Goal: Task Accomplishment & Management: Complete application form

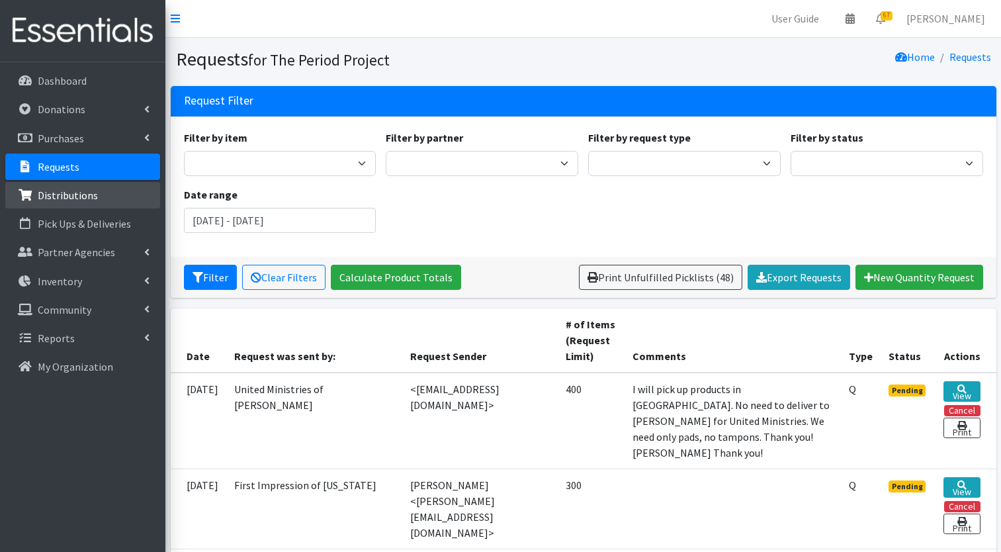
scroll to position [199, 0]
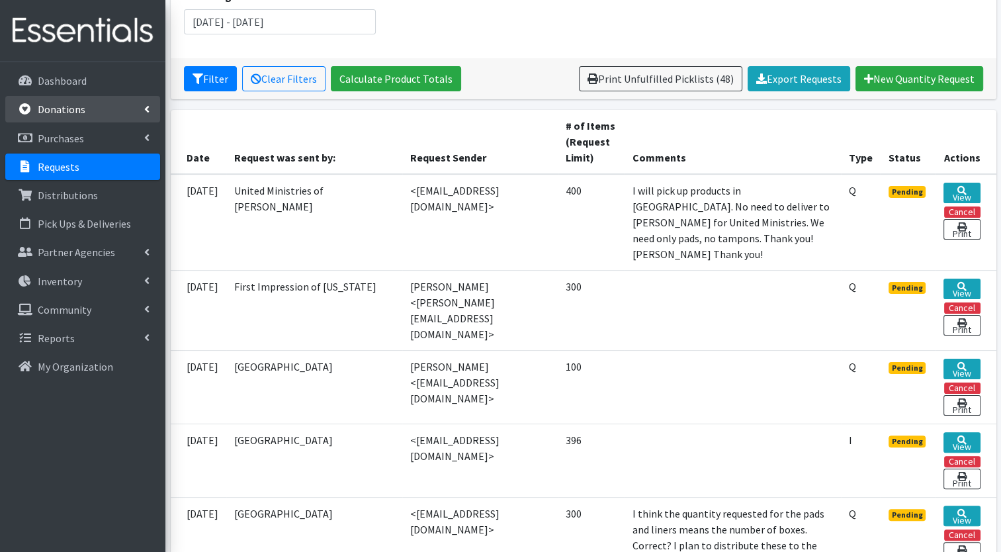
click at [66, 113] on p "Donations" at bounding box center [62, 109] width 48 height 13
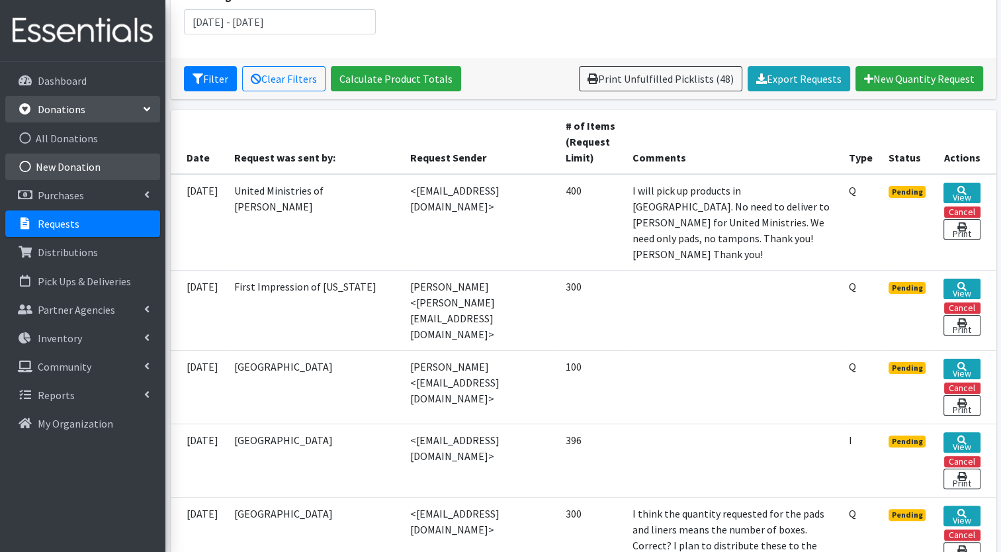
click at [64, 169] on link "New Donation" at bounding box center [82, 167] width 155 height 26
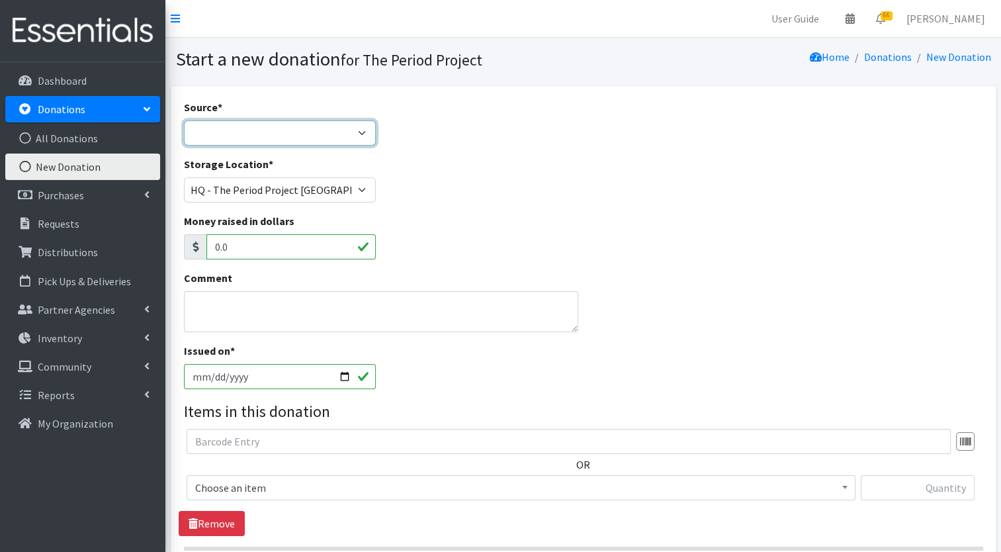
click at [364, 128] on select "Product Drive Manufacturer Donation Site Misc. Donation" at bounding box center [280, 132] width 193 height 25
select select "Misc. Donation"
click at [184, 120] on select "Product Drive Manufacturer Donation Site Misc. Donation" at bounding box center [280, 132] width 193 height 25
click at [300, 308] on textarea "Comment" at bounding box center [381, 311] width 395 height 41
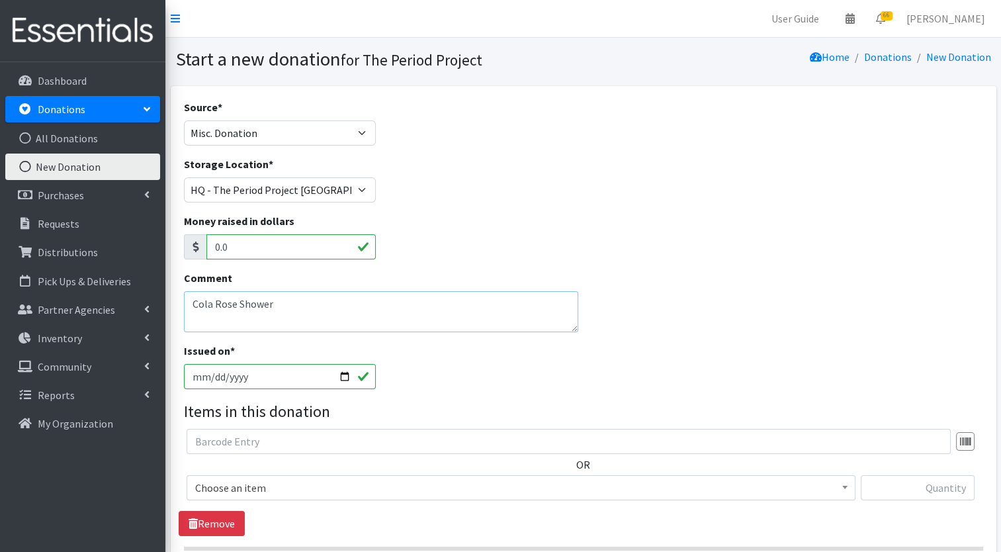
type textarea "Cola Rose Shower"
click at [349, 378] on input "2025-08-25" at bounding box center [280, 376] width 193 height 25
type input "2025-02-08"
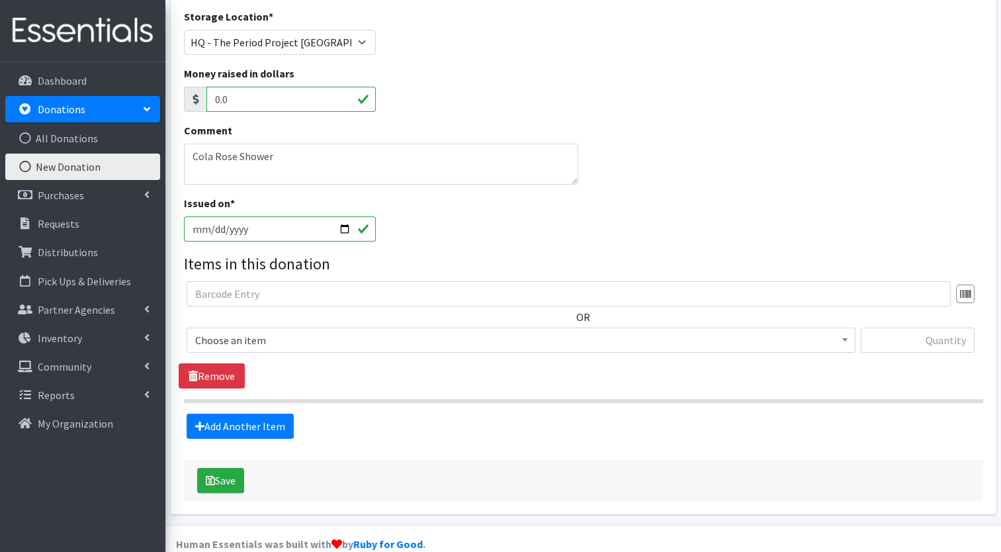
scroll to position [168, 0]
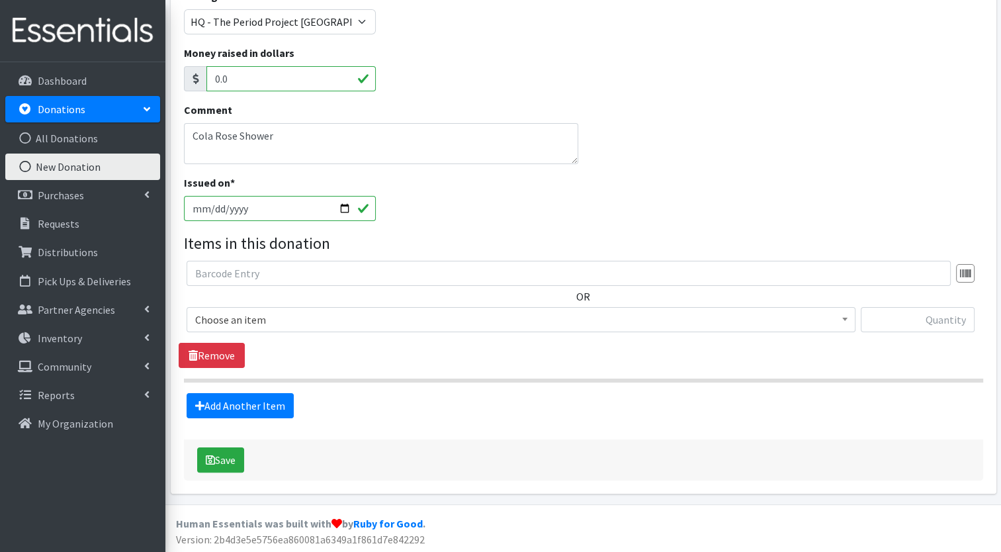
click at [847, 320] on span at bounding box center [845, 318] width 13 height 21
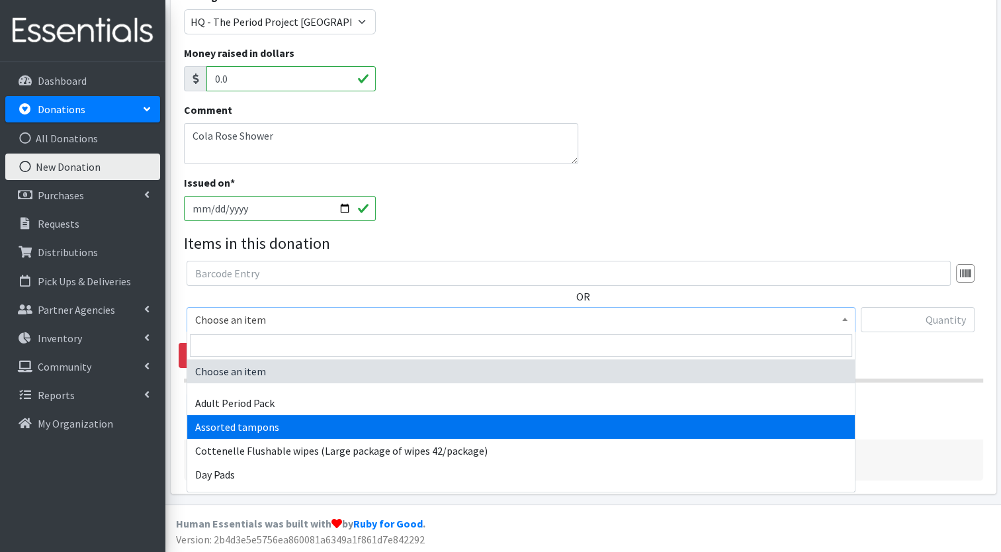
select select "14370"
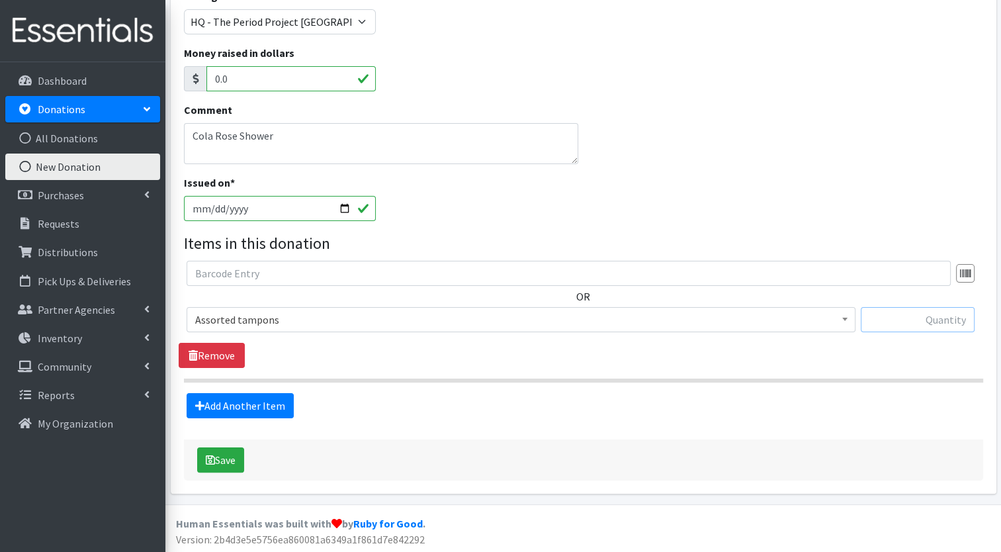
click at [940, 318] on input "text" at bounding box center [918, 319] width 114 height 25
type input "6738"
click at [255, 406] on link "Add Another Item" at bounding box center [240, 405] width 107 height 25
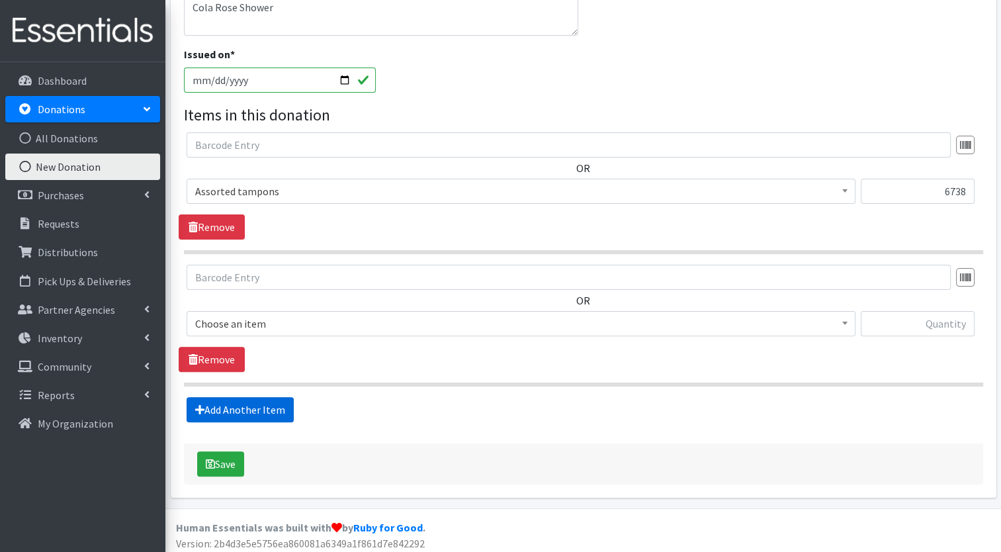
scroll to position [300, 0]
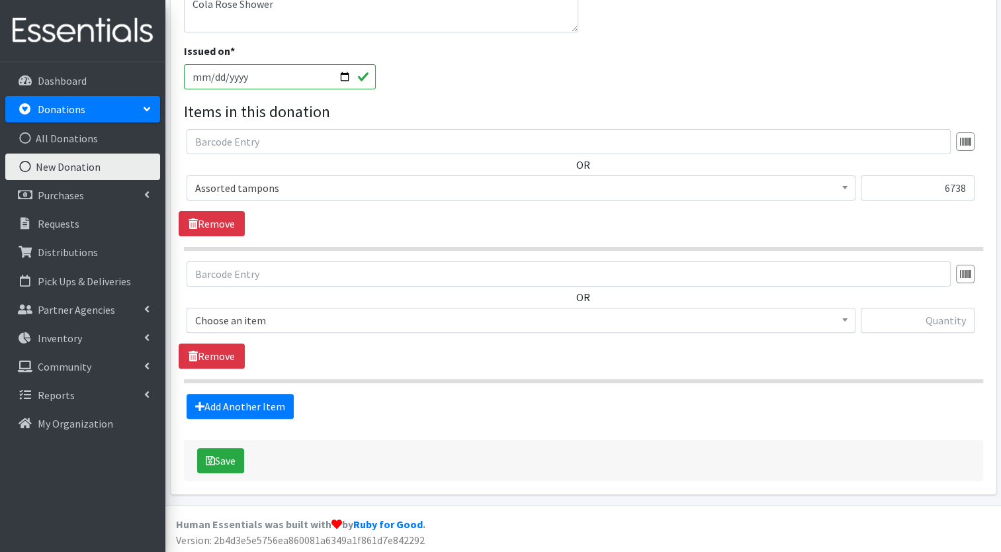
click at [845, 318] on b at bounding box center [845, 319] width 5 height 3
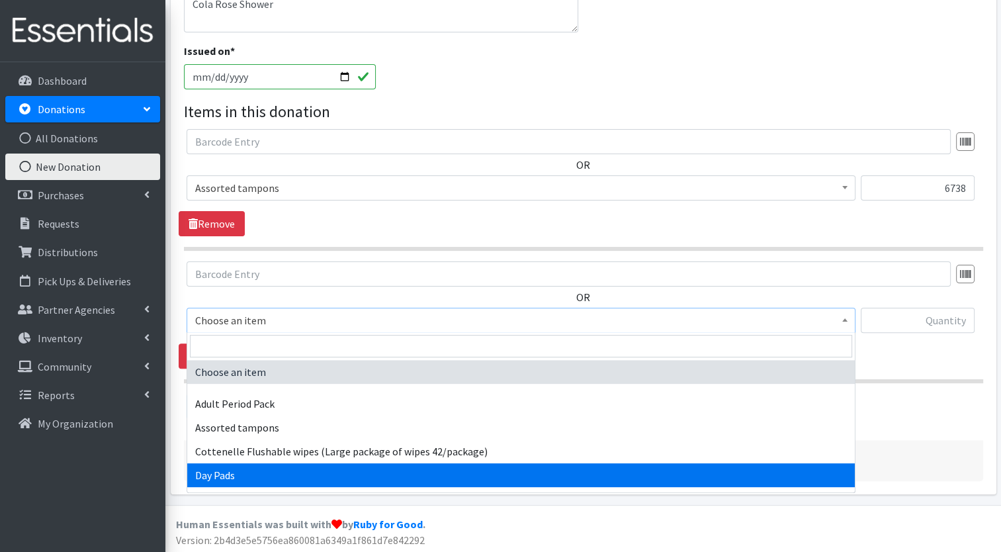
select select "7759"
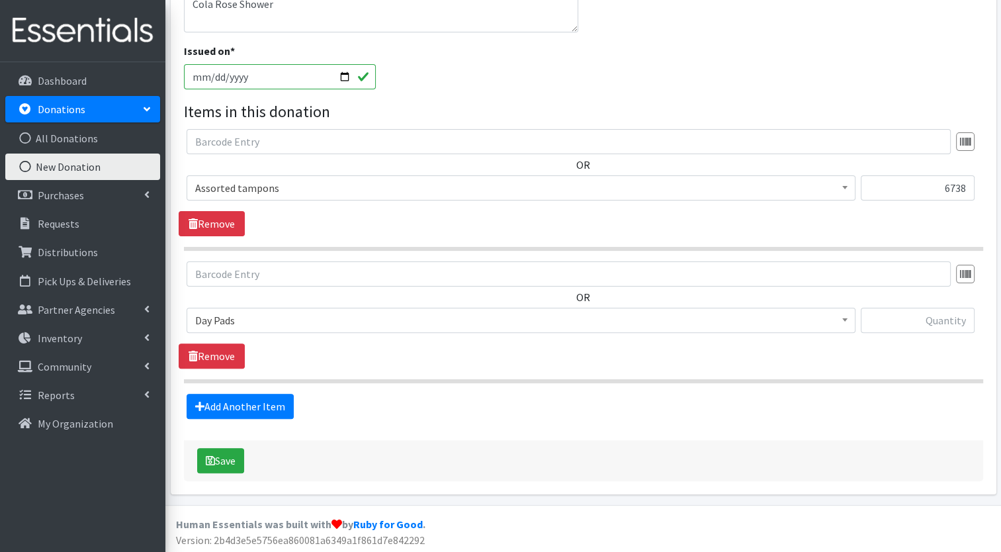
click at [462, 383] on fieldset "Items in this donation OR Choose an item Adult Period Pack Assorted tampons Cot…" at bounding box center [584, 259] width 800 height 319
click at [907, 333] on div at bounding box center [918, 326] width 114 height 36
click at [913, 320] on input "text" at bounding box center [918, 320] width 114 height 25
type input "2673"
click at [269, 401] on link "Add Another Item" at bounding box center [240, 406] width 107 height 25
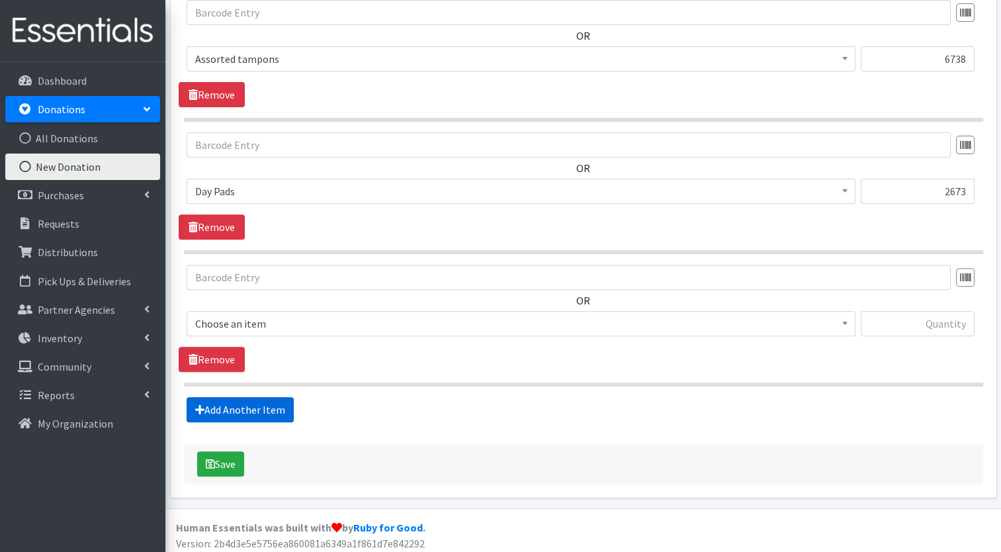
scroll to position [432, 0]
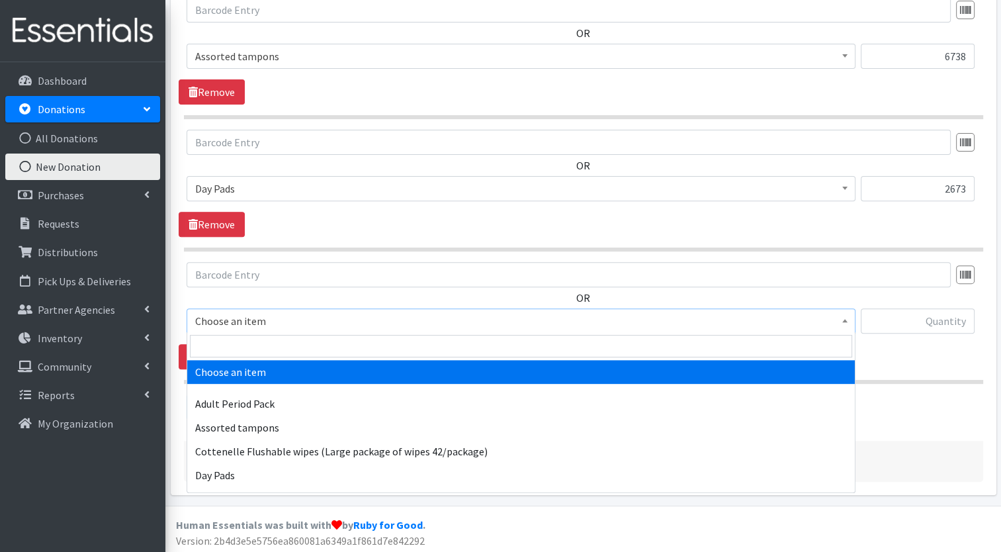
click at [847, 320] on b at bounding box center [845, 320] width 5 height 3
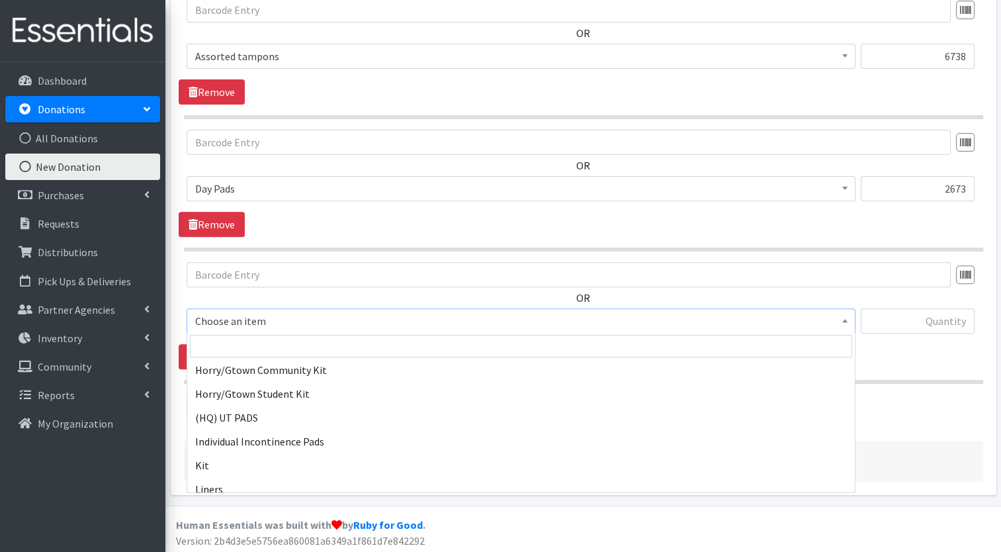
scroll to position [688, 0]
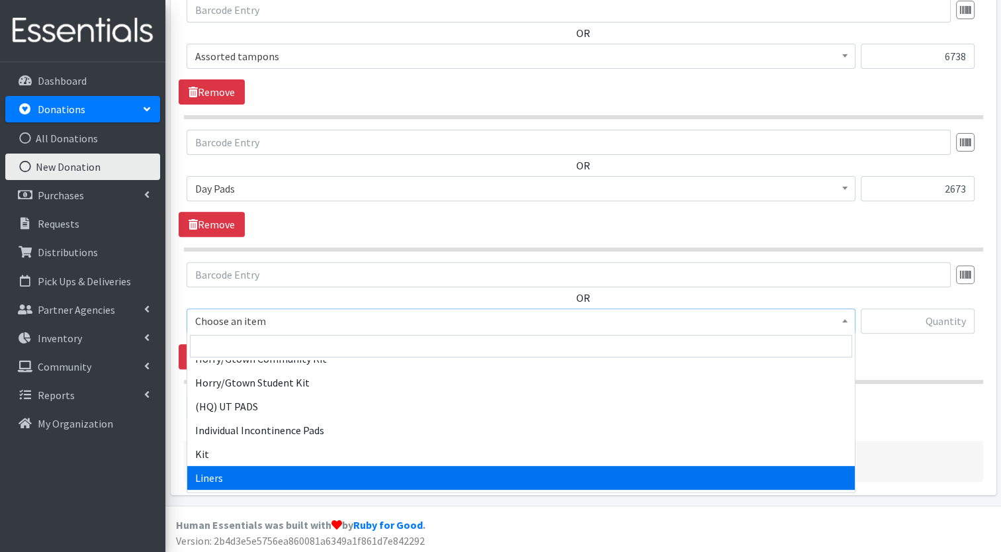
select select "7758"
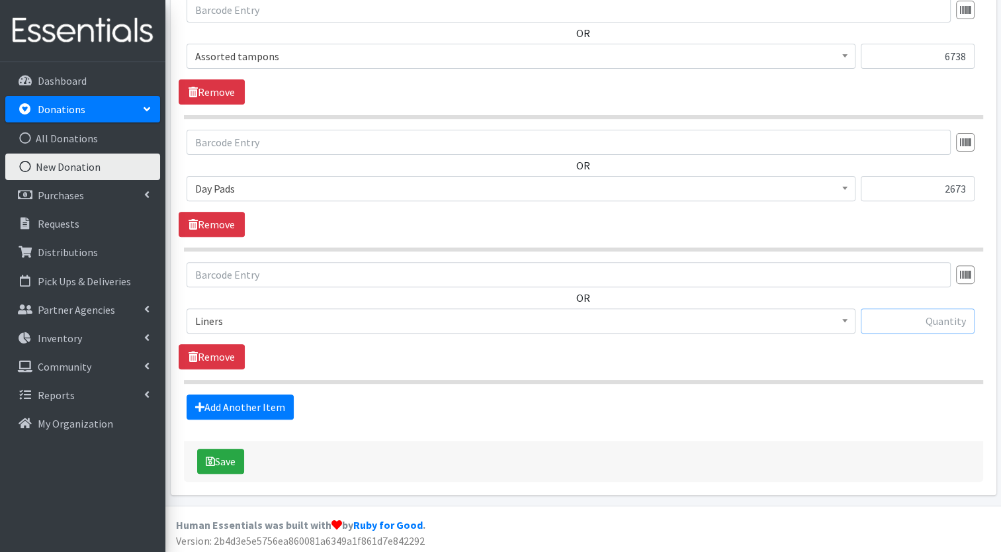
click at [927, 317] on input "text" at bounding box center [918, 320] width 114 height 25
type input "2410"
click at [276, 405] on link "Add Another Item" at bounding box center [240, 406] width 107 height 25
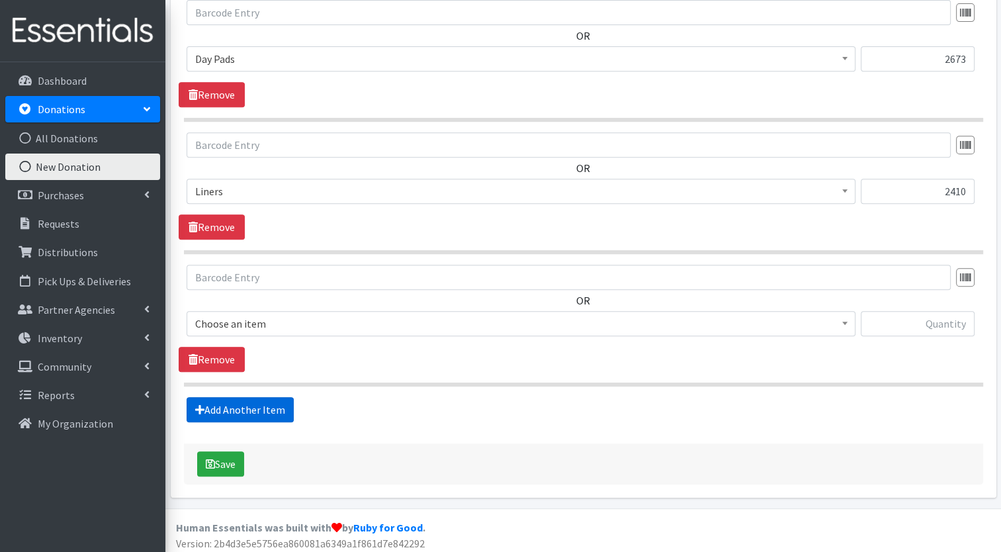
scroll to position [564, 0]
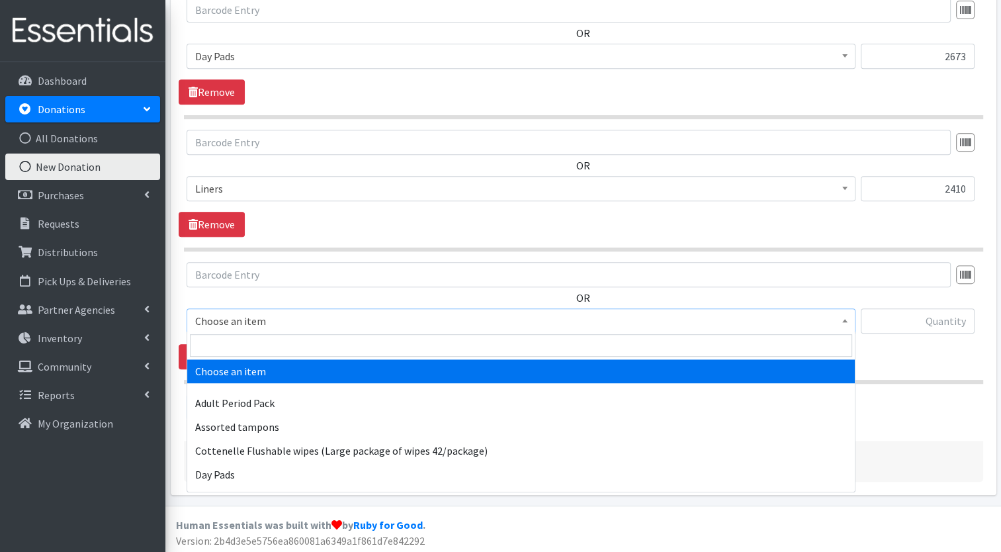
click at [843, 319] on b at bounding box center [845, 320] width 5 height 3
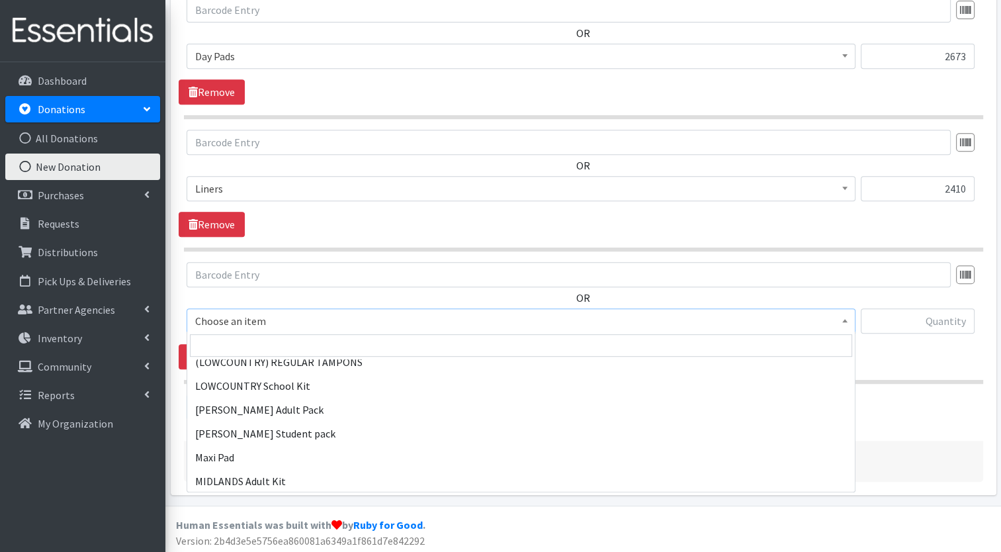
scroll to position [930, 0]
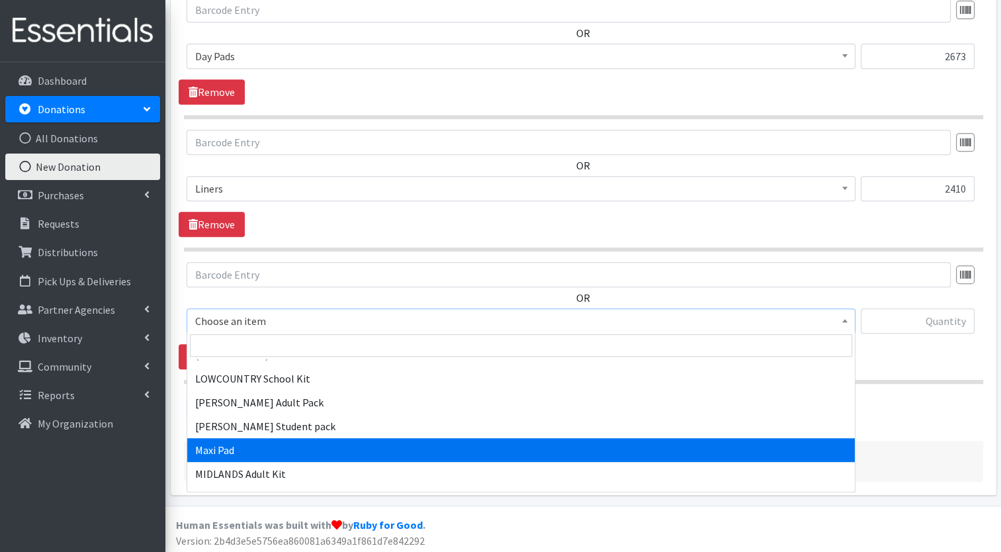
select select "11144"
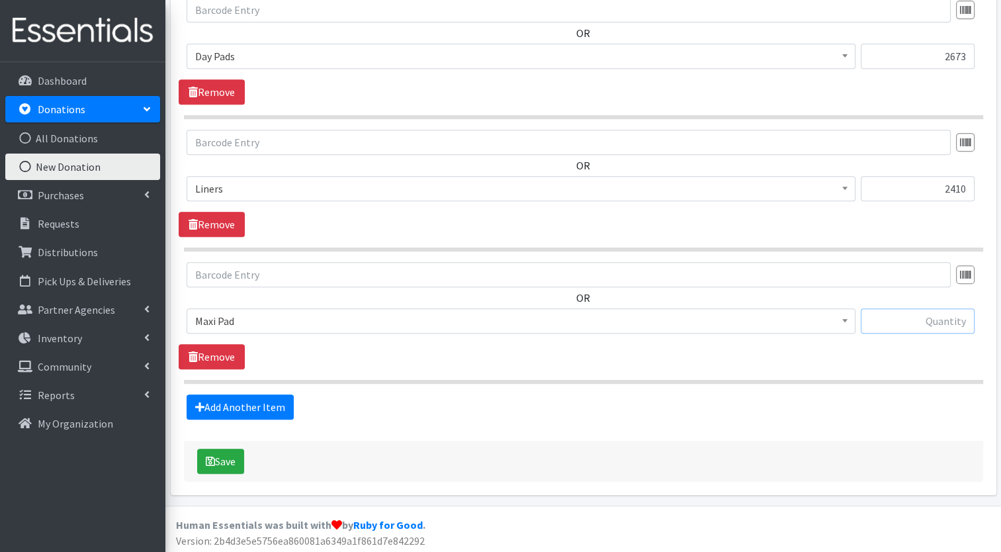
click at [960, 320] on input "text" at bounding box center [918, 320] width 114 height 25
type input "2129"
click at [259, 401] on link "Add Another Item" at bounding box center [240, 406] width 107 height 25
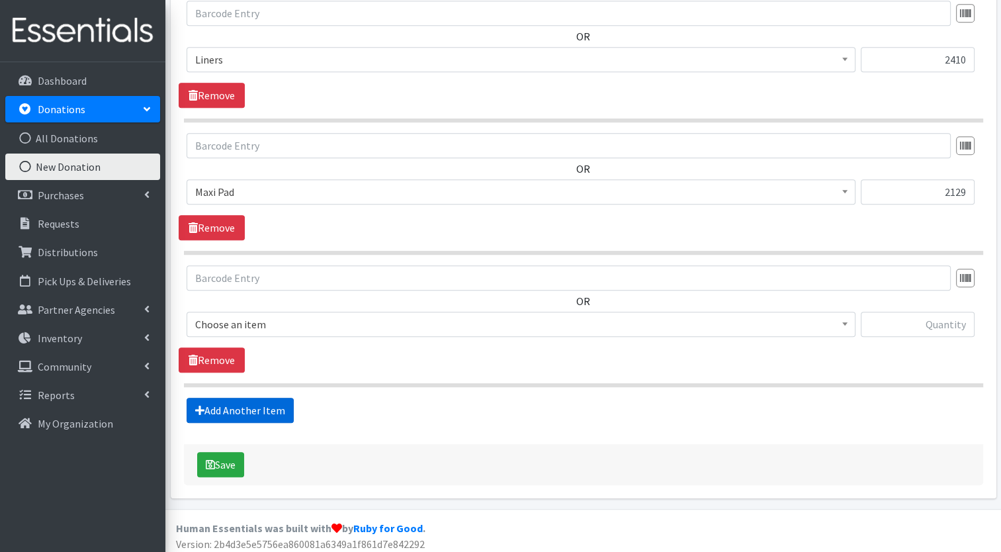
scroll to position [696, 0]
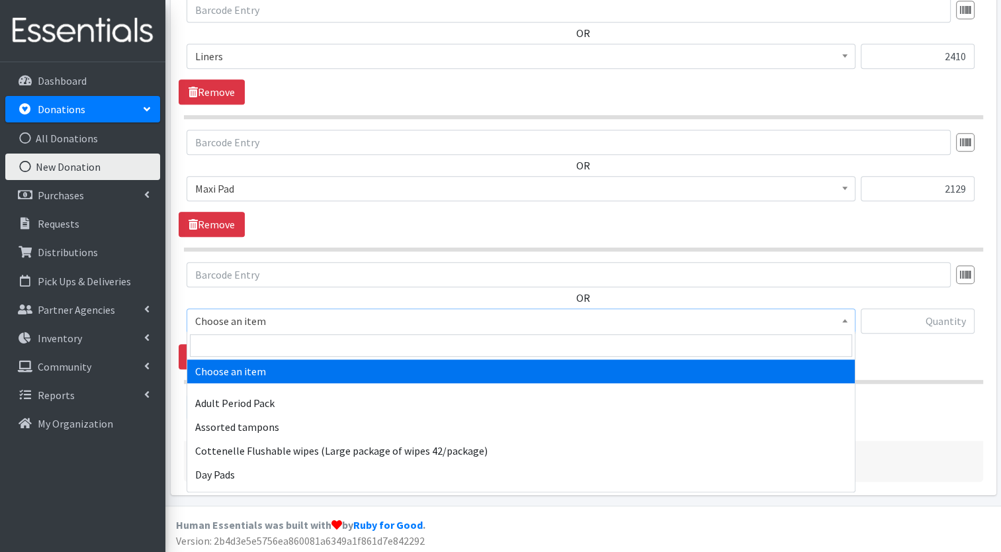
click at [843, 319] on b at bounding box center [845, 320] width 5 height 3
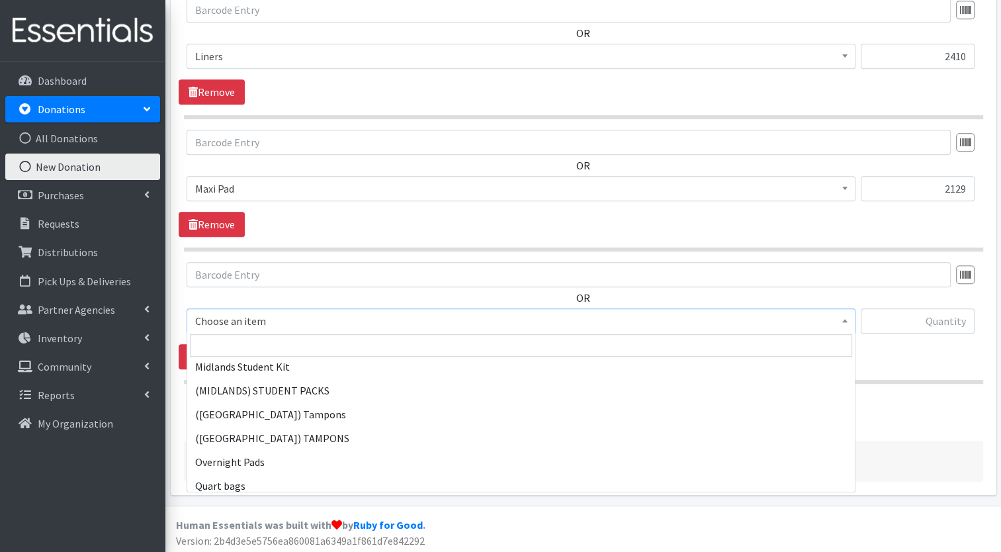
scroll to position [1183, 0]
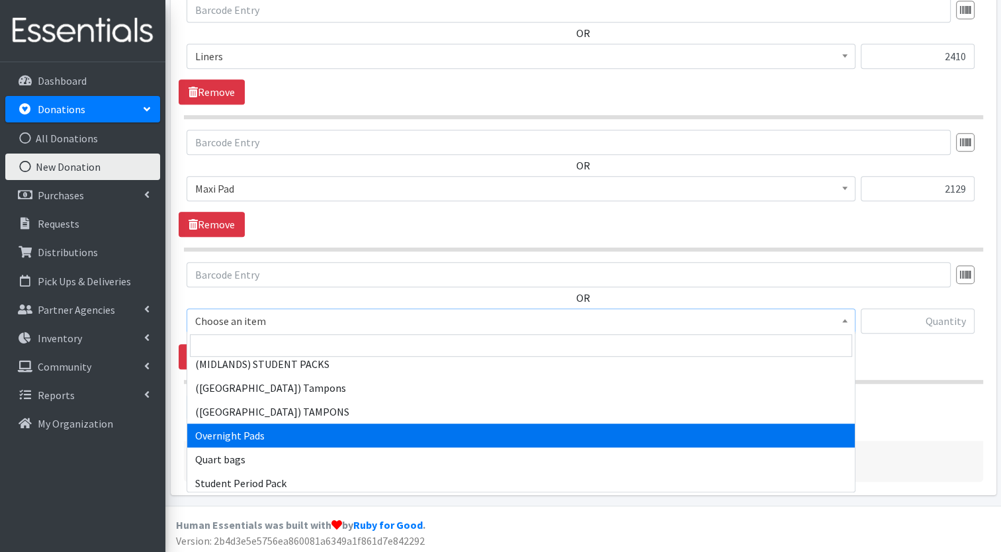
select select "7593"
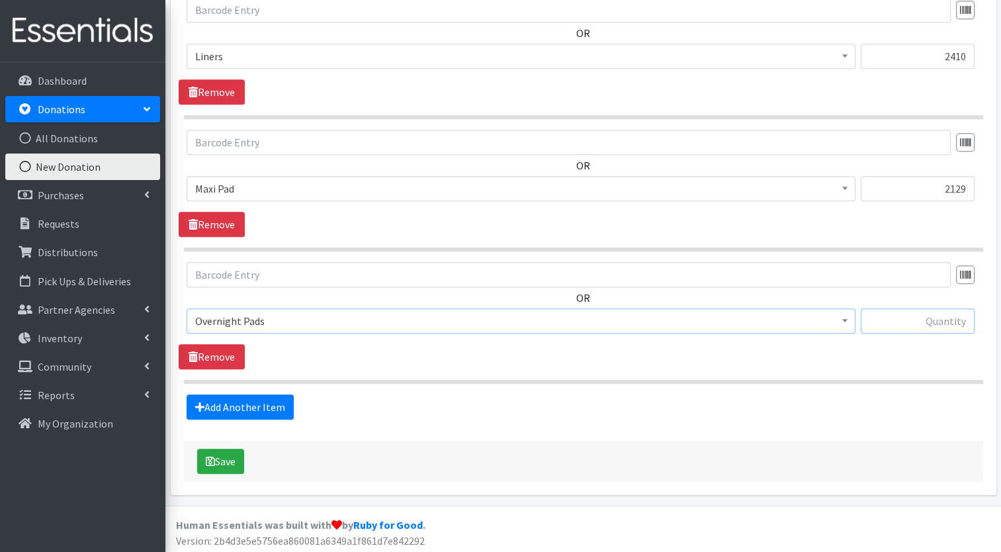
click at [954, 318] on input "text" at bounding box center [918, 320] width 114 height 25
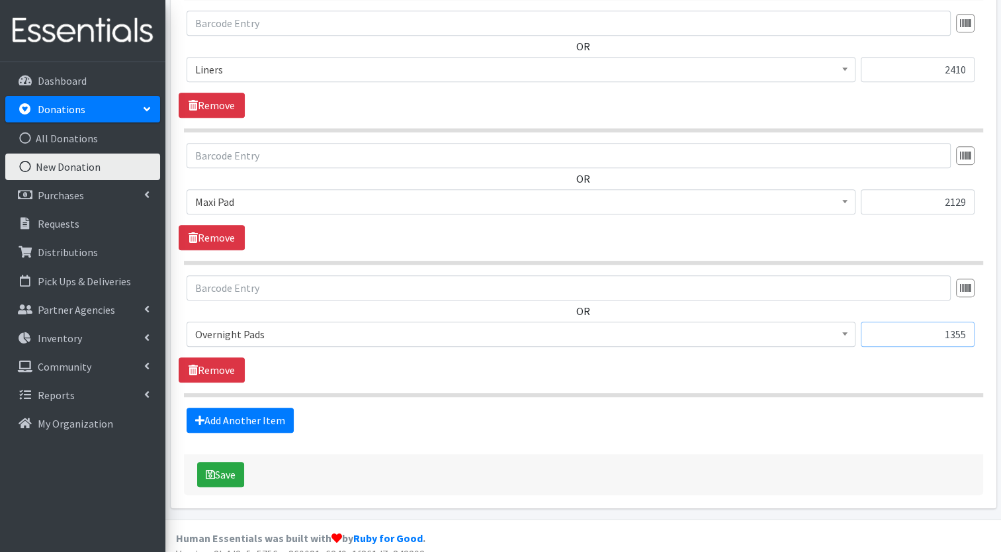
scroll to position [696, 0]
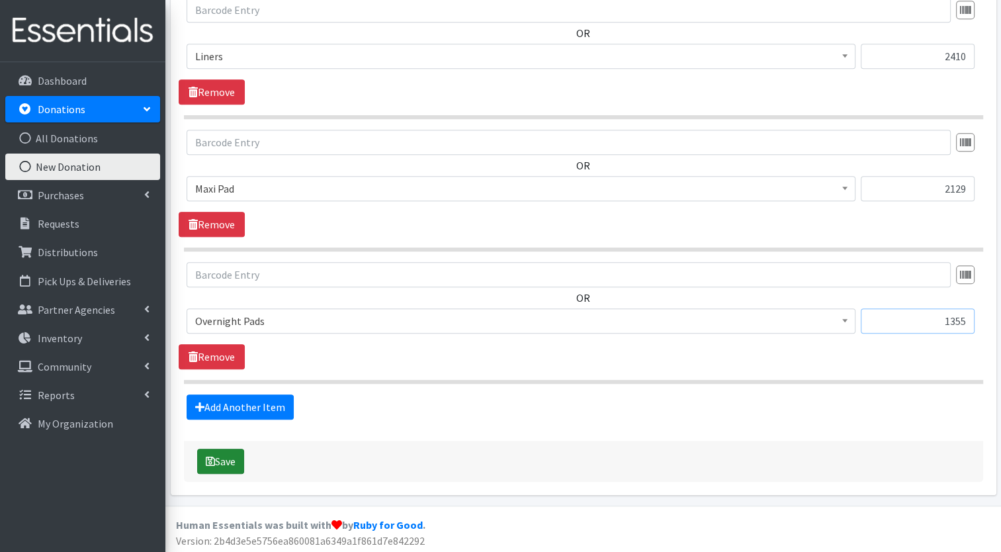
type input "1355"
click at [233, 458] on button "Save" at bounding box center [220, 461] width 47 height 25
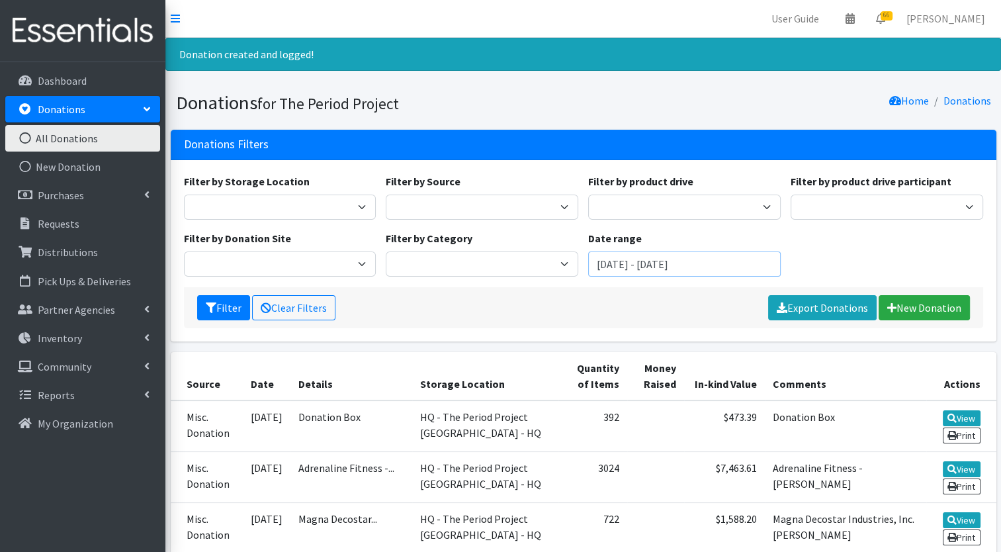
click at [761, 265] on input "June 25, 2025 - September 25, 2025" at bounding box center [684, 264] width 193 height 25
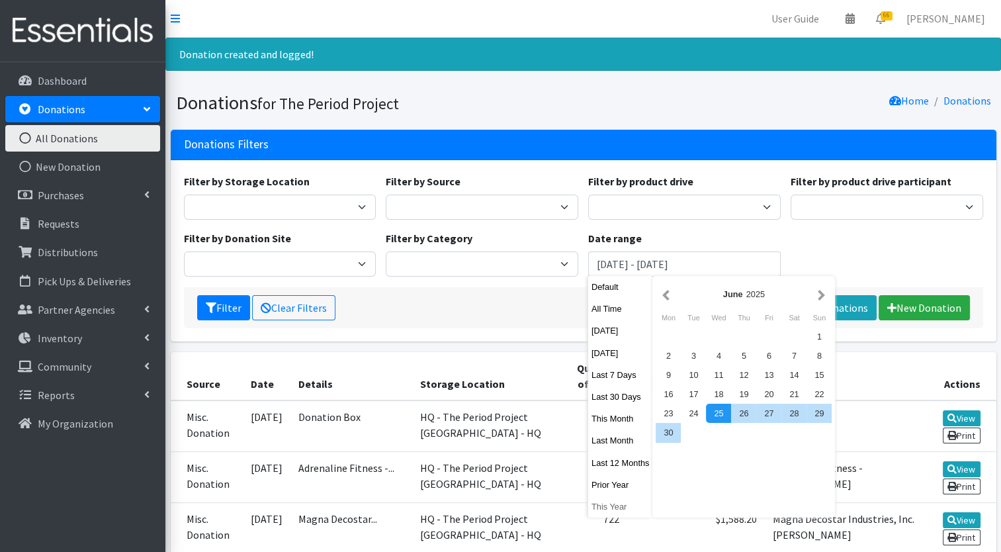
click at [610, 506] on button "This Year" at bounding box center [620, 506] width 65 height 19
type input "January 1, 2025 - December 31, 2025"
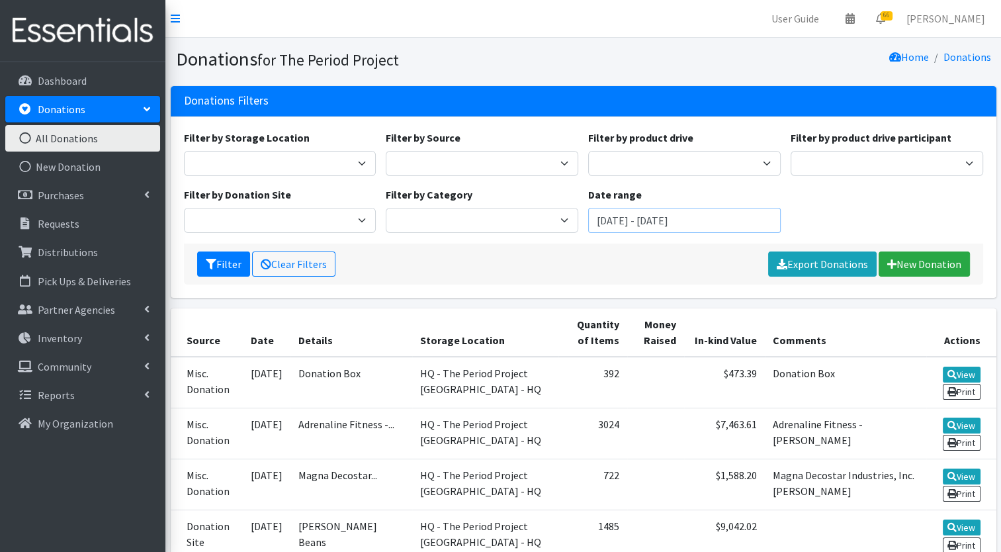
click at [659, 232] on input "June 25, 2025 - September 25, 2025" at bounding box center [684, 220] width 193 height 25
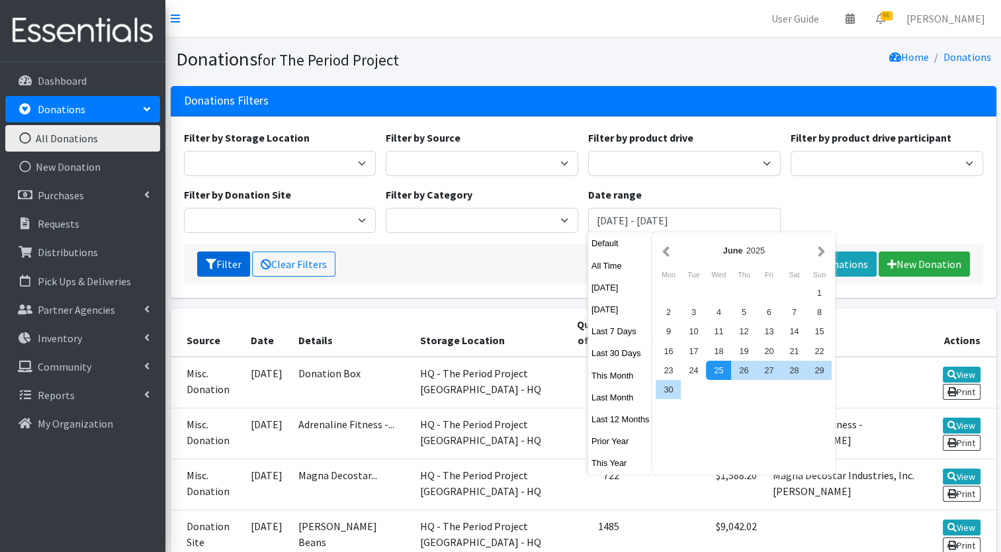
click at [218, 269] on button "Filter" at bounding box center [223, 264] width 53 height 25
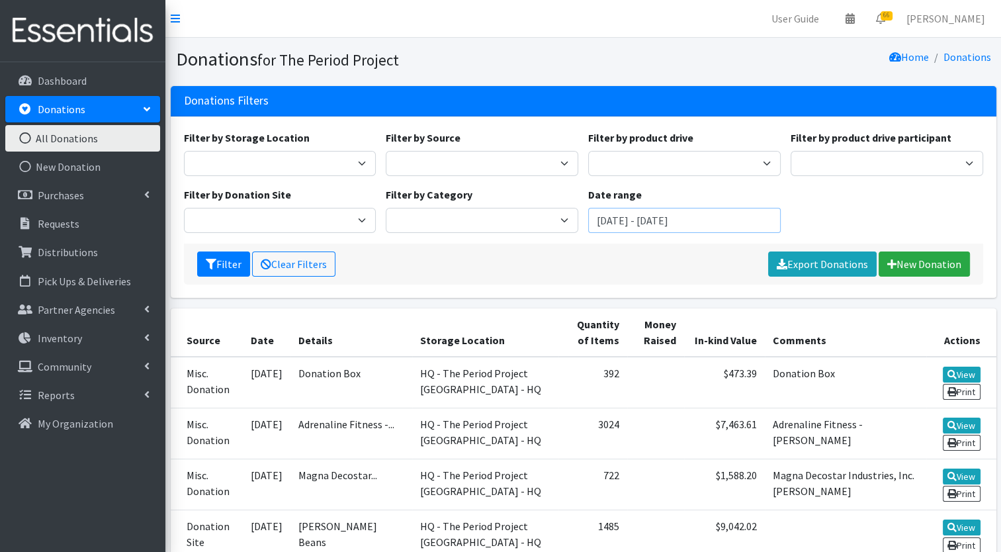
click at [688, 225] on input "[DATE] - [DATE]" at bounding box center [684, 220] width 193 height 25
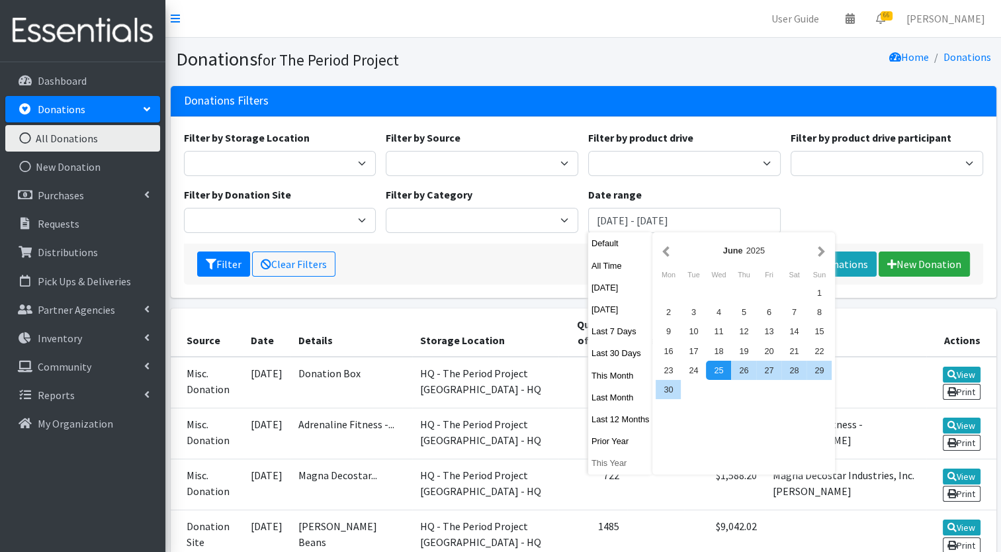
click at [612, 465] on button "This Year" at bounding box center [620, 462] width 65 height 19
type input "[DATE] - [DATE]"
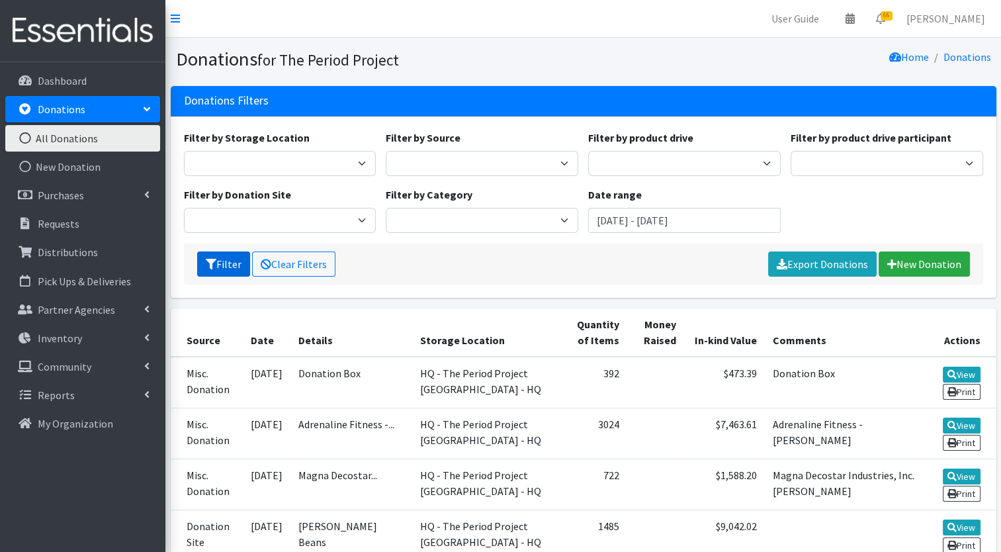
click at [227, 262] on button "Filter" at bounding box center [223, 264] width 53 height 25
